Goal: Navigation & Orientation: Find specific page/section

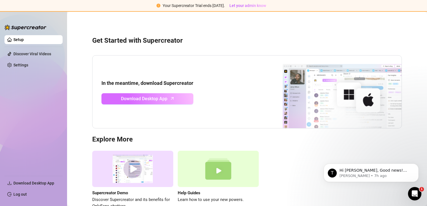
click at [175, 97] on link "Download Desktop App" at bounding box center [147, 98] width 92 height 11
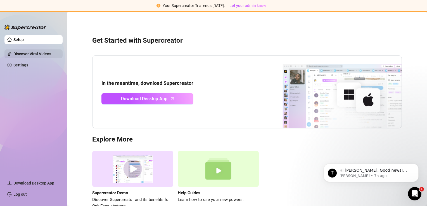
click at [33, 53] on link "Discover Viral Videos" at bounding box center [32, 54] width 38 height 4
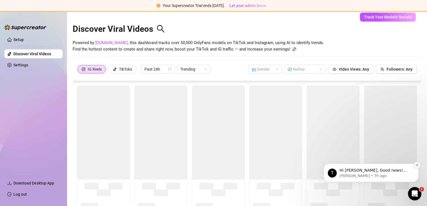
click at [418, 167] on button "Dismiss notification" at bounding box center [416, 165] width 7 height 7
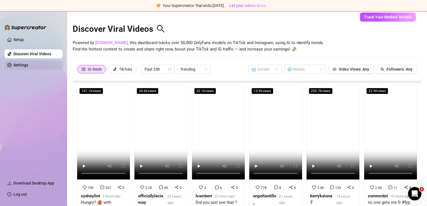
click at [28, 67] on link "Settings" at bounding box center [20, 65] width 15 height 4
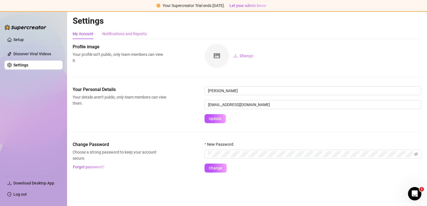
drag, startPoint x: 126, startPoint y: 27, endPoint x: 127, endPoint y: 30, distance: 3.1
click at [126, 28] on div "Settings My Account Notifications and Reports Profile image Your profile isn’t …" at bounding box center [247, 98] width 349 height 164
click at [127, 32] on div "Notifications and Reports" at bounding box center [124, 34] width 44 height 6
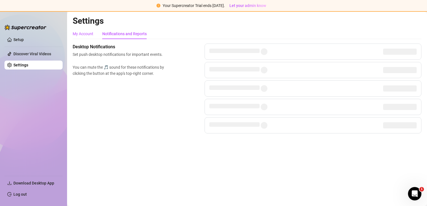
click at [79, 34] on div "My Account" at bounding box center [83, 34] width 21 height 6
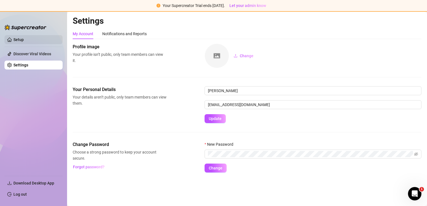
click at [24, 41] on link "Setup" at bounding box center [18, 39] width 10 height 4
